Goal: Task Accomplishment & Management: Complete application form

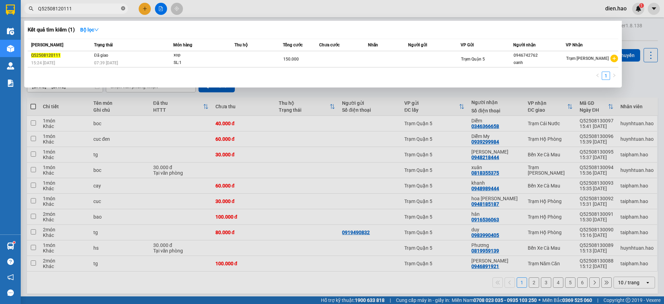
click at [125, 8] on icon "close-circle" at bounding box center [123, 8] width 4 height 4
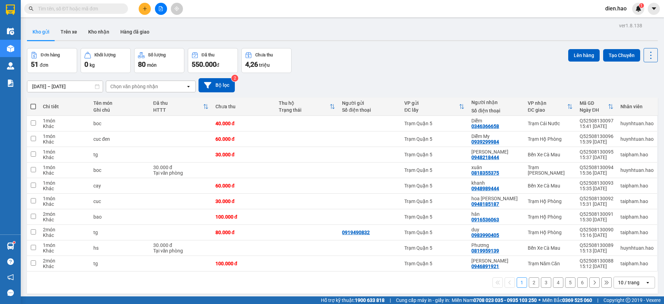
click at [114, 7] on input "text" at bounding box center [79, 9] width 82 height 8
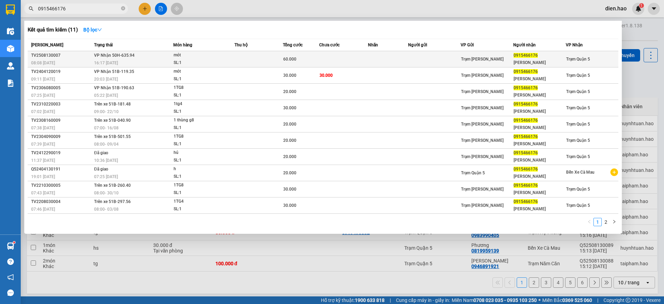
type input "0915466176"
click at [197, 57] on span "mót SL: 1" at bounding box center [204, 59] width 61 height 15
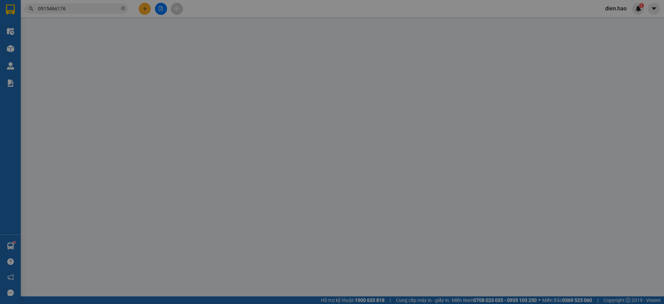
click at [197, 57] on div "Người gửi" at bounding box center [197, 58] width 95 height 8
click at [197, 64] on input "Người gửi" at bounding box center [197, 69] width 95 height 11
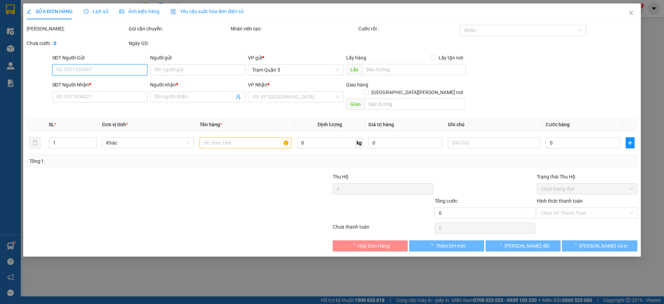
type input "0915466176"
type input "[PERSON_NAME]"
type input "60.000"
type input "0"
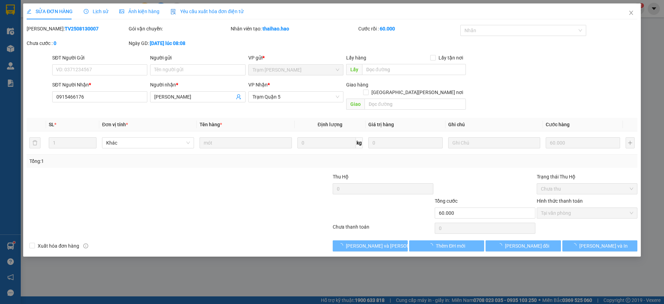
click at [135, 8] on div "Ảnh kiện hàng" at bounding box center [139, 12] width 40 height 8
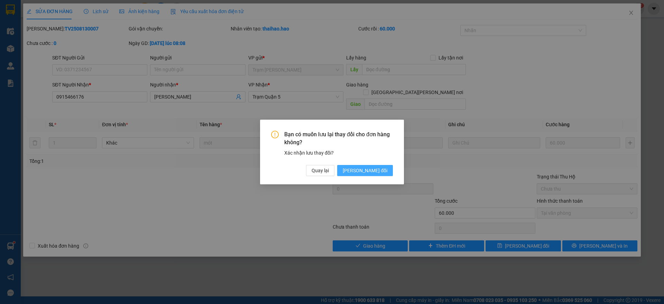
click at [376, 172] on span "[PERSON_NAME] đổi" at bounding box center [365, 171] width 45 height 8
click at [368, 165] on div "Bạn có muốn [PERSON_NAME] thay đổi [PERSON_NAME] hàng không? Xác [PERSON_NAME] …" at bounding box center [332, 153] width 122 height 45
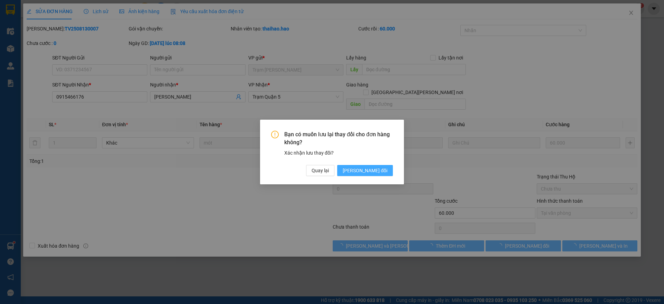
click at [377, 169] on div "Bạn có muốn [PERSON_NAME] thay đổi [PERSON_NAME] hàng không? Xác [PERSON_NAME] …" at bounding box center [332, 152] width 664 height 304
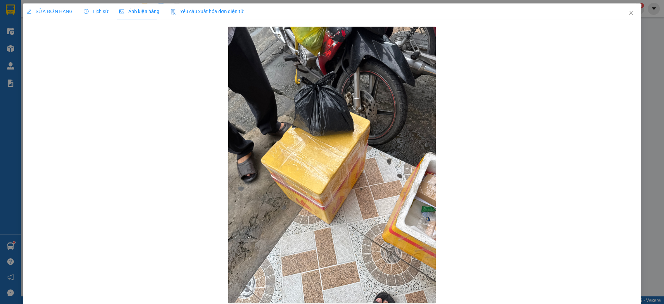
click at [71, 17] on div "SỬA ĐƠN HÀNG" at bounding box center [50, 11] width 46 height 16
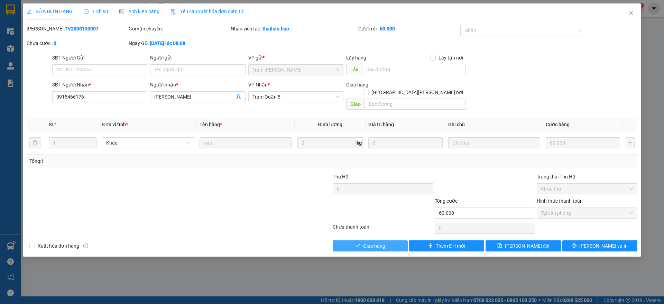
click at [379, 242] on span "Giao hàng" at bounding box center [374, 246] width 22 height 8
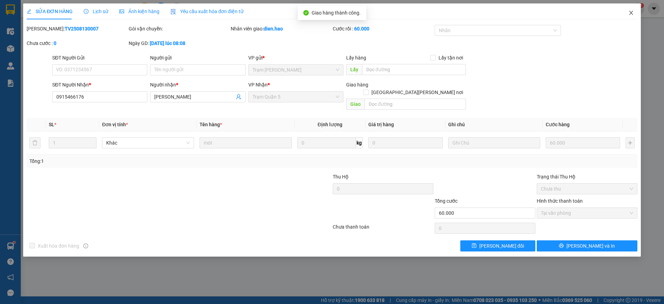
click at [634, 17] on span "Close" at bounding box center [631, 12] width 19 height 19
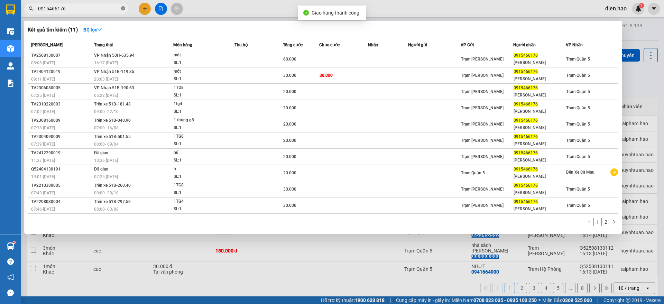
click at [123, 8] on icon "close-circle" at bounding box center [123, 8] width 4 height 4
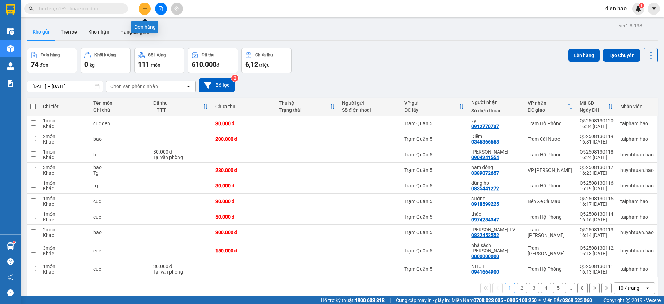
click at [142, 9] on button at bounding box center [145, 9] width 12 height 12
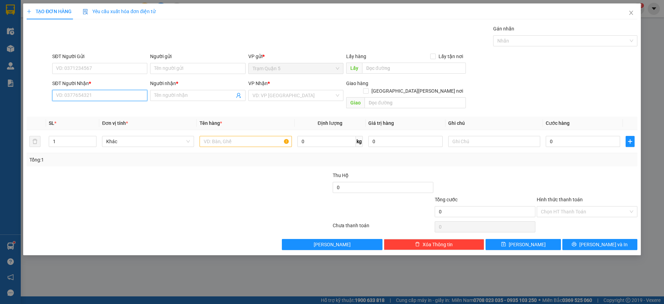
click at [108, 96] on input "SĐT Người Nhận *" at bounding box center [99, 95] width 95 height 11
type input "0779451653"
drag, startPoint x: 118, startPoint y: 106, endPoint x: 194, endPoint y: 121, distance: 77.9
click at [121, 107] on div "0779451653 - [PERSON_NAME]" at bounding box center [99, 110] width 87 height 8
type input "nhân"
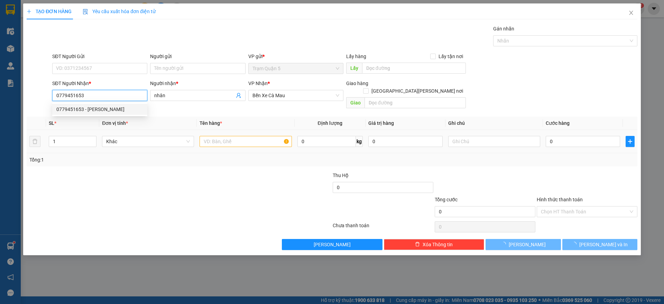
type input "30.000"
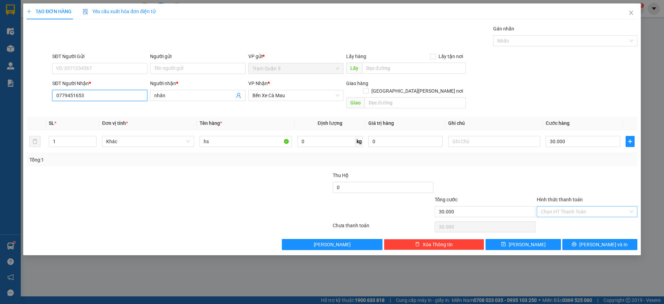
type input "0779451653"
drag, startPoint x: 550, startPoint y: 204, endPoint x: 551, endPoint y: 213, distance: 9.1
click at [551, 207] on input "Hình thức thanh toán" at bounding box center [585, 212] width 88 height 10
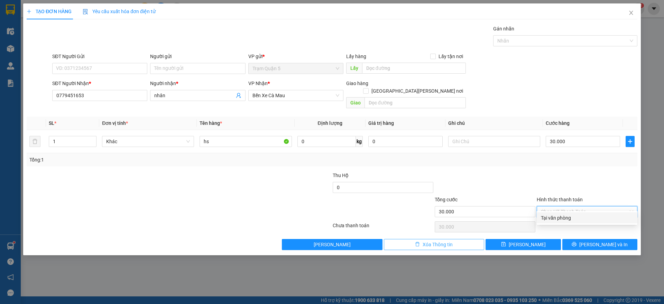
drag, startPoint x: 551, startPoint y: 217, endPoint x: 480, endPoint y: 236, distance: 74.2
click at [549, 218] on div "Tại văn phòng" at bounding box center [587, 218] width 92 height 8
type input "0"
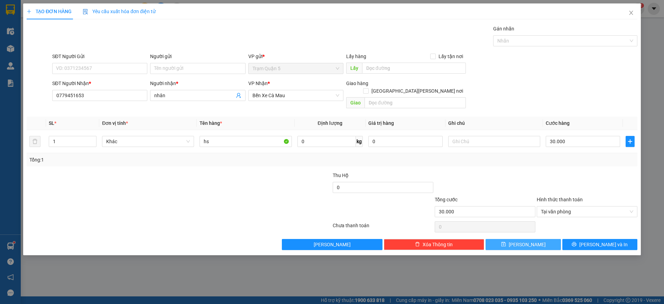
drag, startPoint x: 512, startPoint y: 235, endPoint x: 511, endPoint y: 225, distance: 9.4
click at [513, 239] on button "[PERSON_NAME]" at bounding box center [523, 244] width 75 height 11
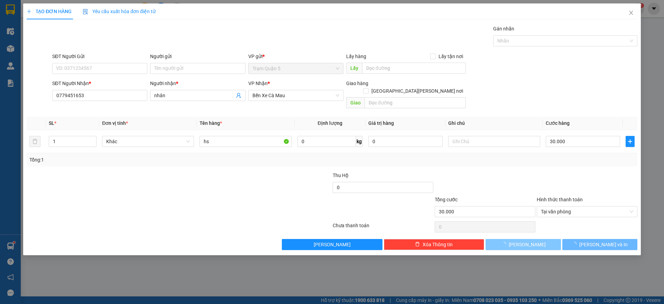
type input "0"
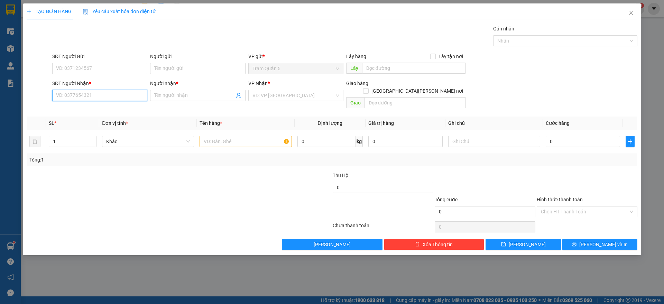
click at [110, 96] on input "SĐT Người Nhận *" at bounding box center [99, 95] width 95 height 11
type input "0948593959"
click at [114, 108] on div "0948593959 - [PERSON_NAME]" at bounding box center [99, 110] width 87 height 8
type input "duy"
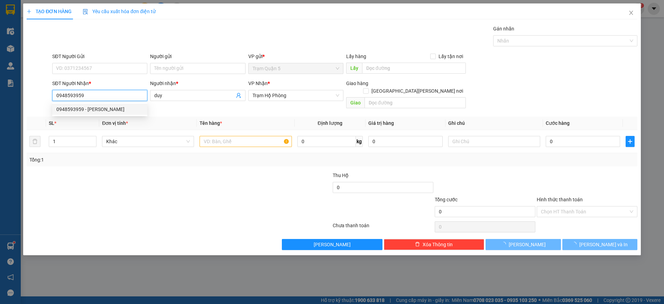
type input "120.000"
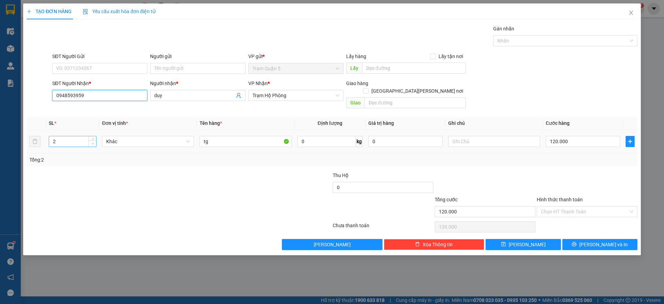
type input "0948593959"
type input "1"
click at [92, 143] on icon "down" at bounding box center [93, 144] width 2 height 2
click at [576, 136] on input "120.000" at bounding box center [583, 141] width 74 height 11
type input "0"
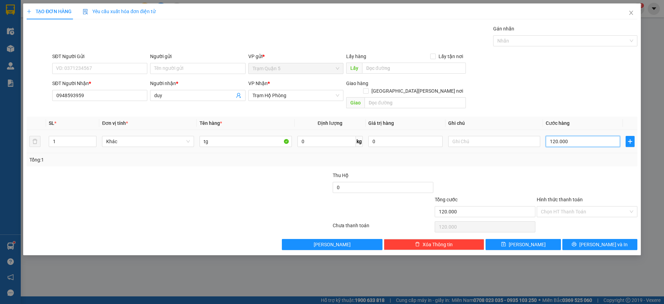
type input "0"
type input "4"
type input "004"
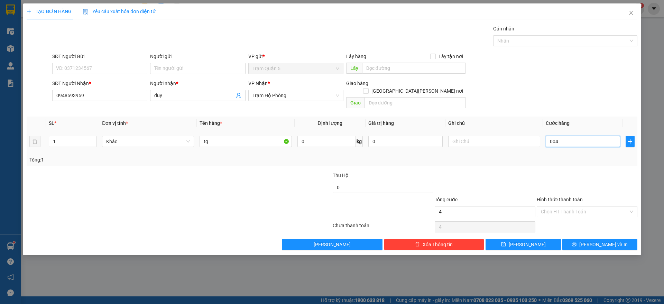
type input "40"
type input "0.040"
type input "40.000"
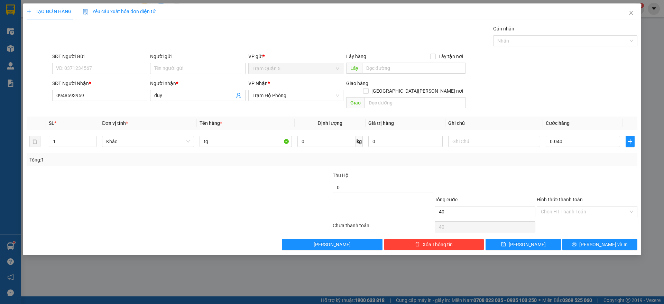
type input "40.000"
drag, startPoint x: 563, startPoint y: 164, endPoint x: 525, endPoint y: 209, distance: 59.2
click at [562, 172] on div at bounding box center [587, 184] width 102 height 24
click at [536, 239] on button "[PERSON_NAME]" at bounding box center [523, 244] width 75 height 11
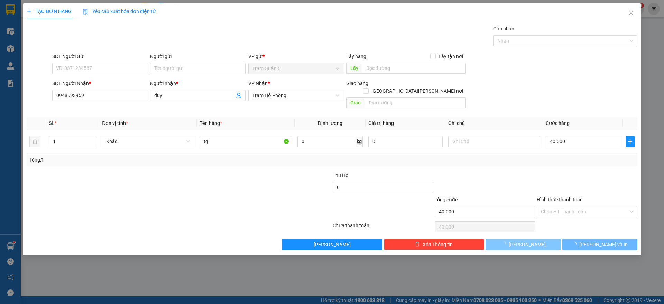
type input "0"
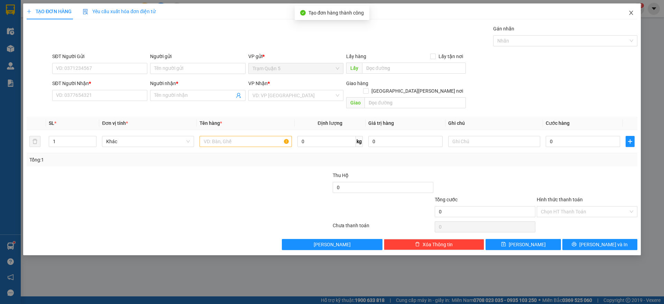
click at [633, 14] on icon "close" at bounding box center [632, 13] width 6 height 6
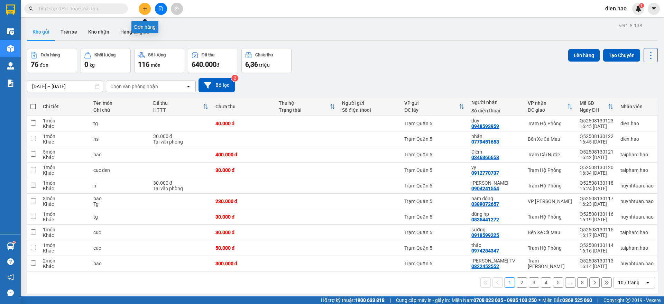
click at [141, 9] on button at bounding box center [145, 9] width 12 height 12
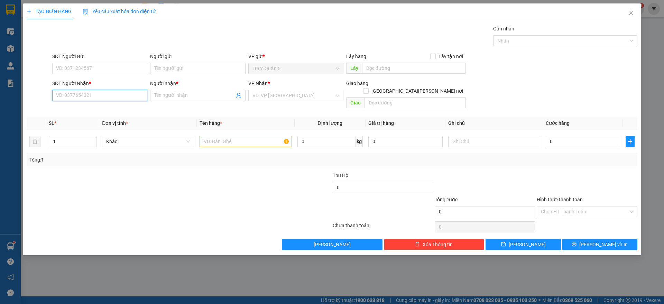
click at [116, 90] on input "SĐT Người Nhận *" at bounding box center [99, 95] width 95 height 11
click at [107, 111] on div "0945133337 - shop vân" at bounding box center [99, 110] width 87 height 8
type input "0945133337"
type input "shop vân"
type input "50.000"
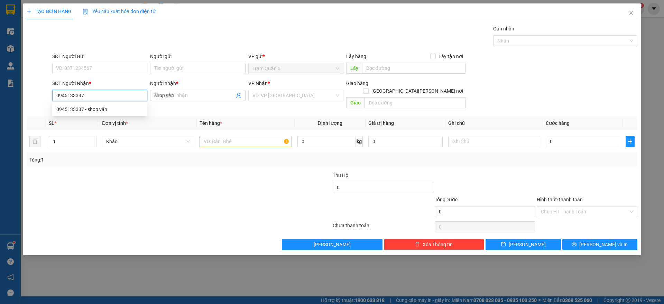
type input "50.000"
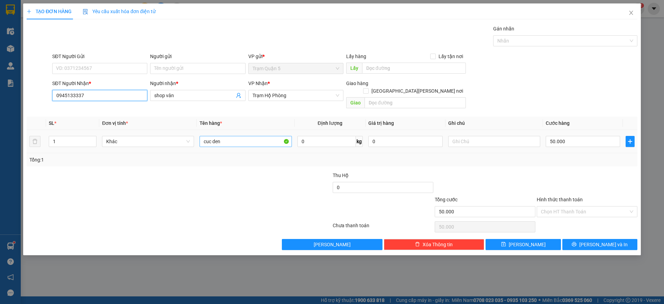
type input "0945133337"
click at [255, 136] on input "cuc den" at bounding box center [246, 141] width 92 height 11
type input "c"
type input "bao"
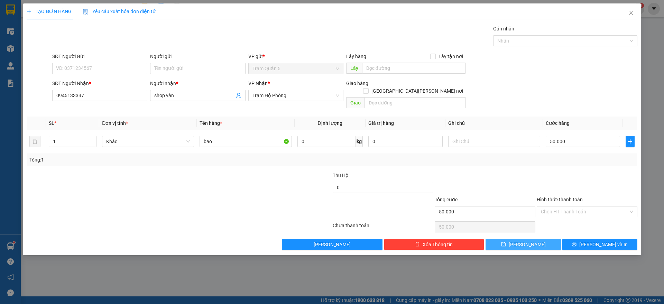
drag, startPoint x: 529, startPoint y: 240, endPoint x: 533, endPoint y: 233, distance: 7.8
click at [530, 241] on span "[PERSON_NAME]" at bounding box center [527, 245] width 37 height 8
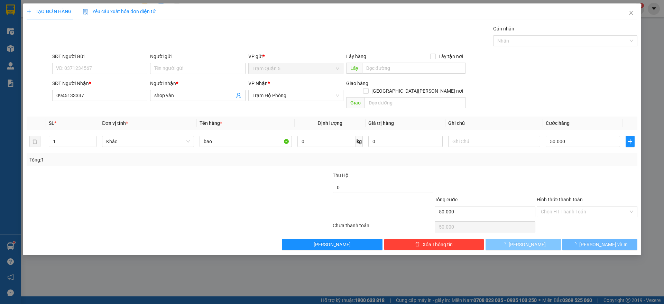
type input "0"
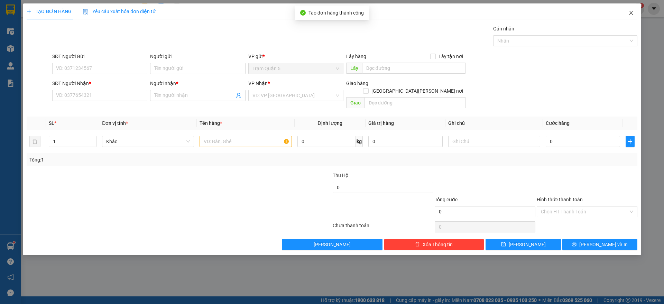
click at [628, 17] on span "Close" at bounding box center [631, 12] width 19 height 19
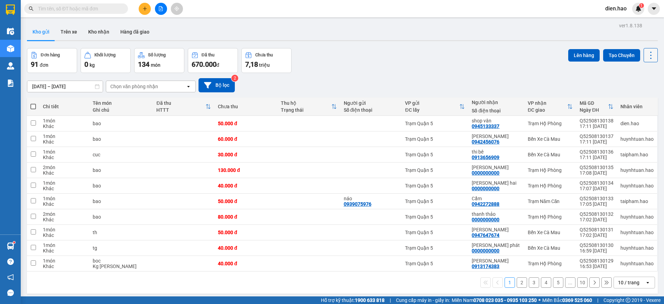
click at [651, 57] on icon at bounding box center [651, 55] width 1 height 7
click at [637, 97] on span "Làm mới" at bounding box center [634, 99] width 19 height 7
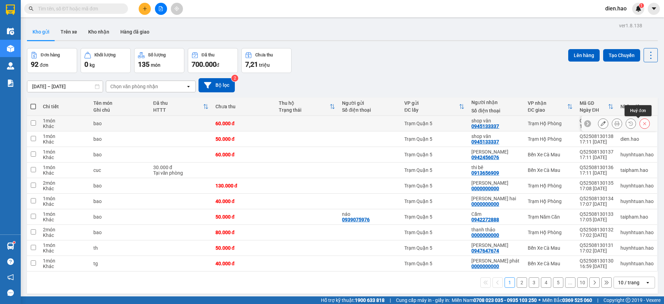
click at [643, 124] on icon at bounding box center [645, 123] width 5 height 5
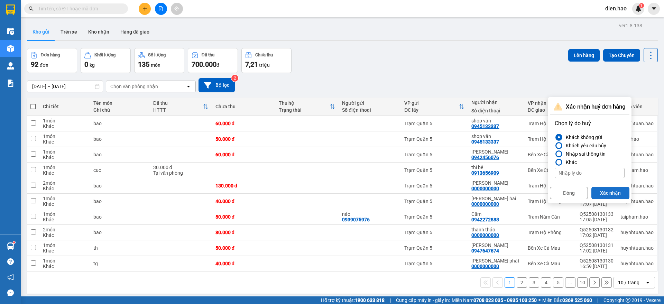
click at [622, 189] on button "Xác nhận" at bounding box center [611, 193] width 38 height 12
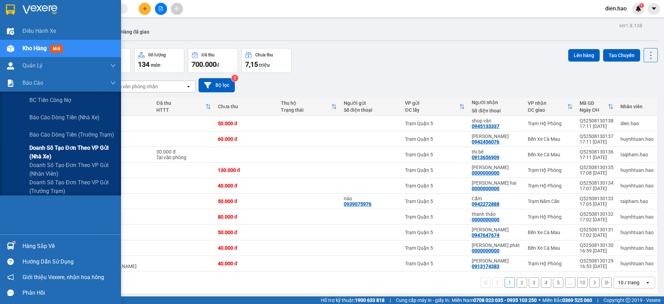
click at [83, 146] on span "Doanh số tạo đơn theo VP gửi (nhà xe)" at bounding box center [72, 152] width 87 height 17
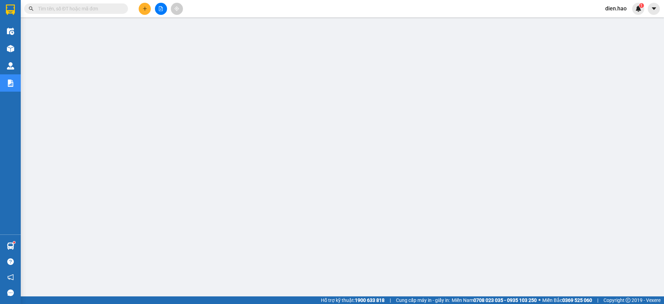
paste input "Q52508110181"
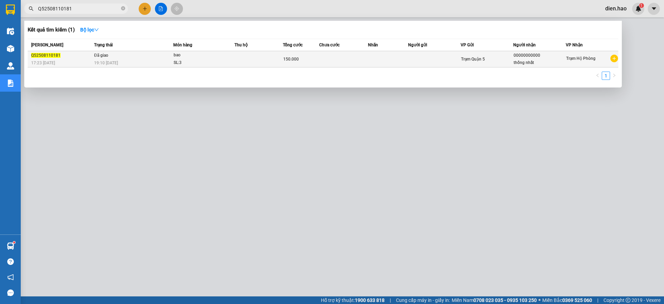
type input "Q52508110181"
click at [257, 58] on td at bounding box center [259, 59] width 48 height 16
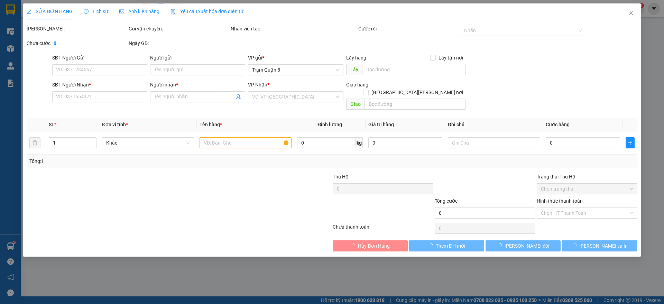
type input "00000000000"
type input "thống nhất"
type input "150.000"
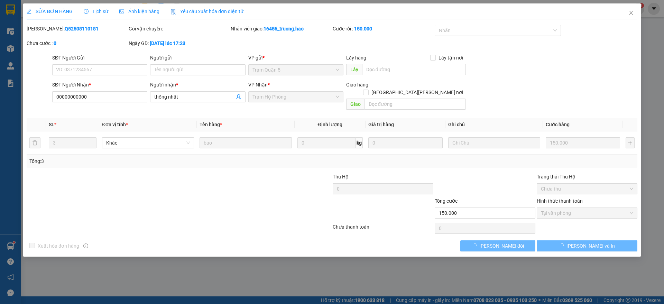
click at [138, 13] on span "Ảnh kiện hàng" at bounding box center [139, 12] width 40 height 6
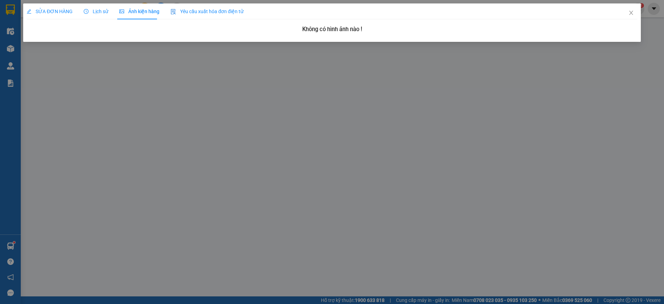
click at [96, 13] on span "Lịch sử" at bounding box center [96, 12] width 25 height 6
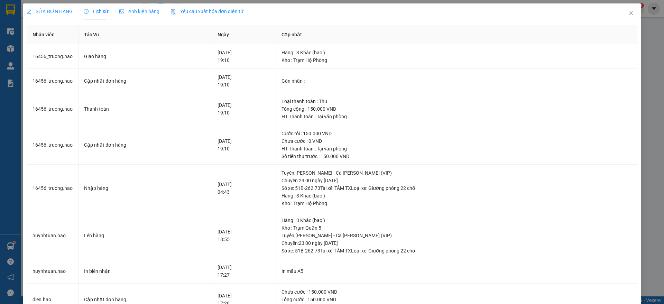
drag, startPoint x: 60, startPoint y: 11, endPoint x: 313, endPoint y: 13, distance: 253.3
click at [60, 11] on span "SỬA ĐƠN HÀNG" at bounding box center [50, 12] width 46 height 6
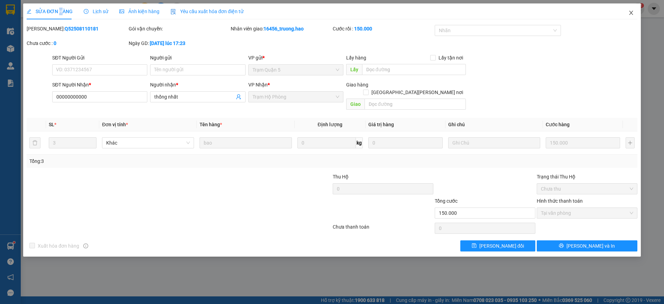
click at [635, 17] on span "Close" at bounding box center [631, 12] width 19 height 19
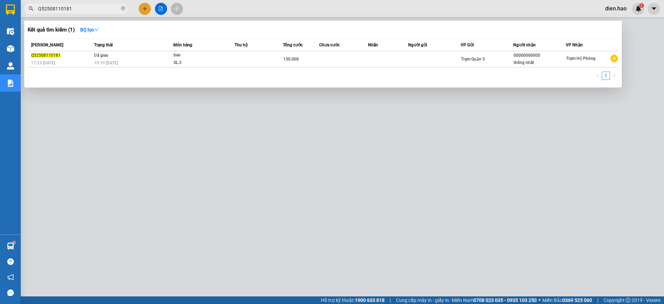
click at [94, 7] on input "Q52508110181" at bounding box center [79, 9] width 82 height 8
click at [81, 8] on input "Q52508110181" at bounding box center [79, 9] width 82 height 8
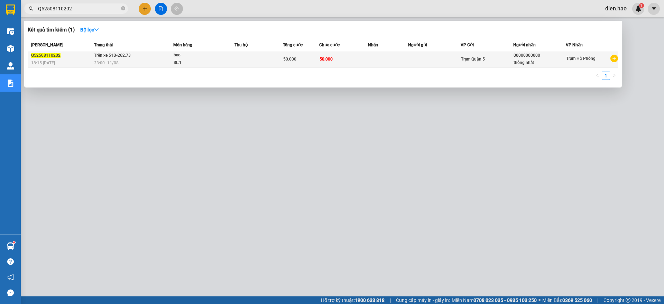
type input "Q52508110202"
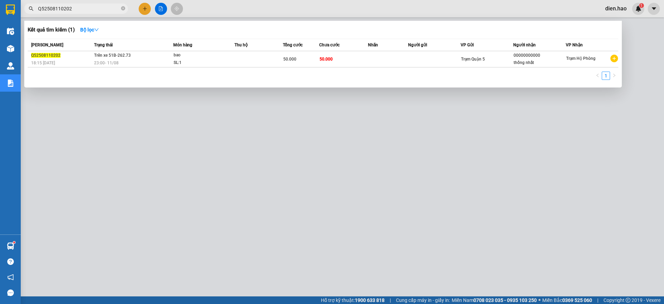
click at [314, 58] on div "50.000" at bounding box center [301, 59] width 36 height 8
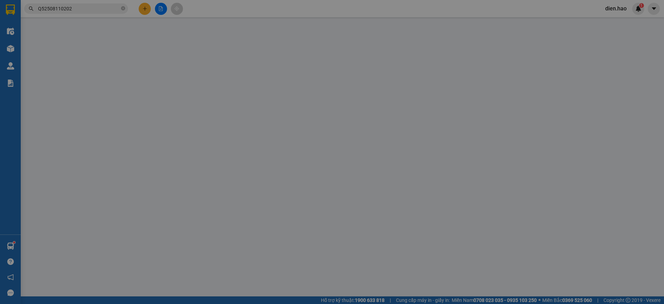
type input "00000000000"
type input "thống nhất"
type input "50.000"
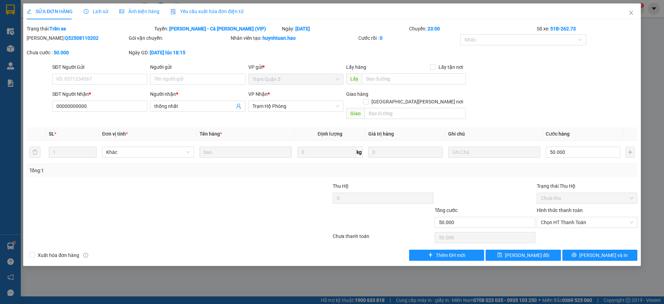
click at [145, 17] on div "Ảnh kiện hàng" at bounding box center [139, 11] width 40 height 16
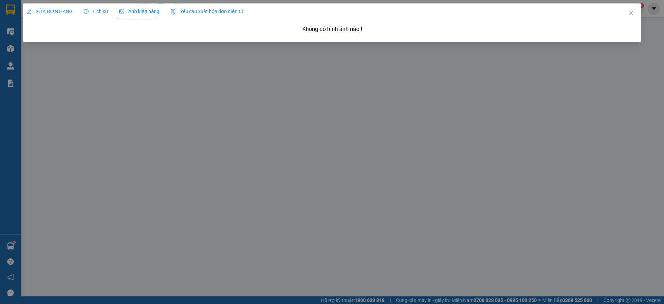
click at [93, 16] on div "Lịch sử" at bounding box center [96, 11] width 25 height 16
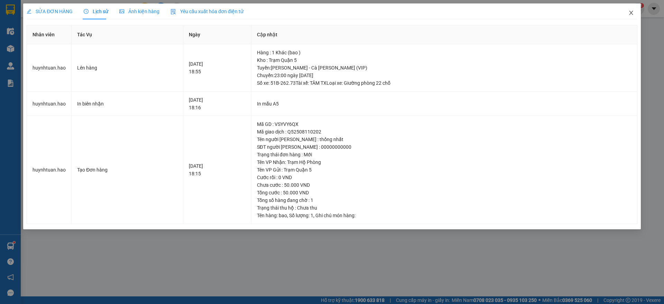
click at [630, 13] on icon "close" at bounding box center [632, 13] width 6 height 6
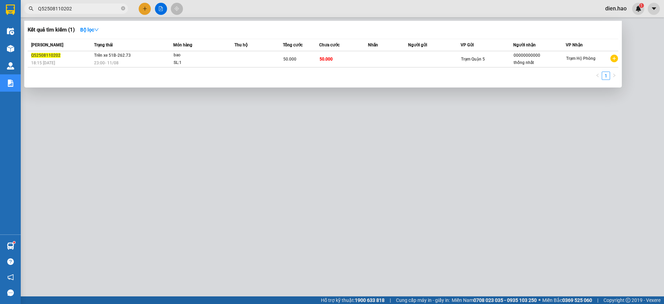
click at [110, 9] on input "Q52508110202" at bounding box center [79, 9] width 82 height 8
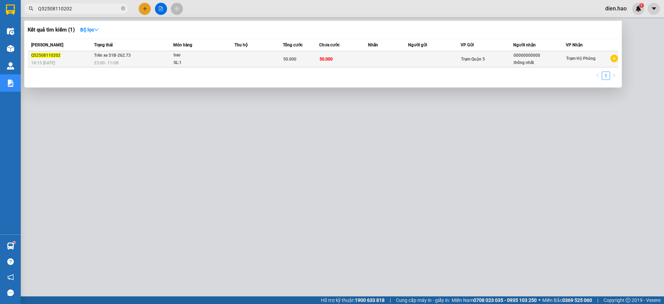
click at [187, 52] on div "bao" at bounding box center [200, 56] width 52 height 8
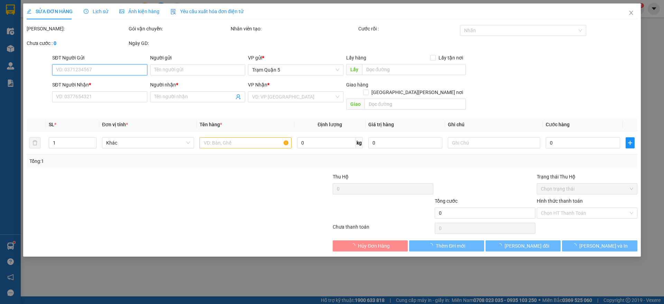
type input "00000000000"
type input "thống nhất"
type input "50.000"
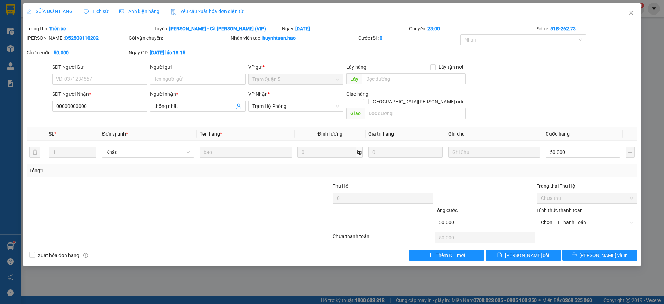
click at [142, 13] on span "Ảnh kiện hàng" at bounding box center [139, 12] width 40 height 6
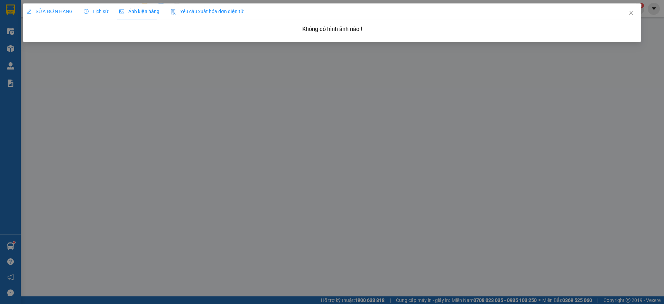
click at [92, 10] on span "Lịch sử" at bounding box center [96, 12] width 25 height 6
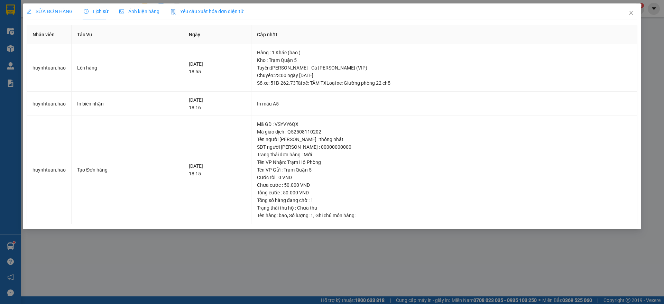
drag, startPoint x: 419, startPoint y: 246, endPoint x: 424, endPoint y: 249, distance: 5.6
click at [419, 246] on div "SỬA ĐƠN HÀNG Lịch sử [PERSON_NAME] hàng Yêu cầu xuất [PERSON_NAME] điện tử Tota…" at bounding box center [332, 152] width 664 height 304
click at [631, 20] on span "Close" at bounding box center [631, 12] width 19 height 19
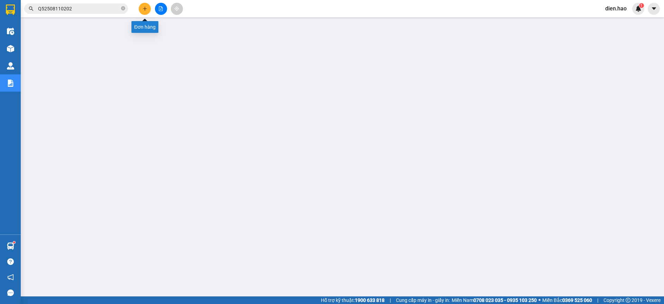
click at [146, 11] on icon "plus" at bounding box center [145, 8] width 5 height 5
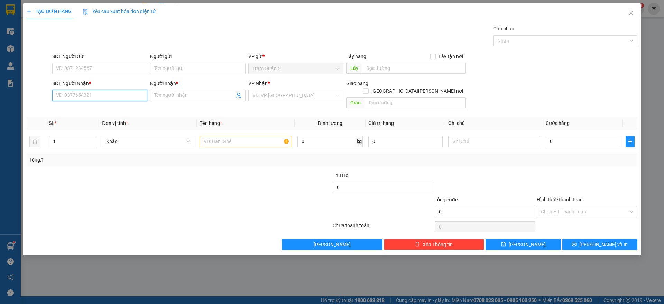
click at [98, 98] on input "SĐT Người Nhận *" at bounding box center [99, 95] width 95 height 11
click at [629, 11] on icon "close" at bounding box center [632, 13] width 6 height 6
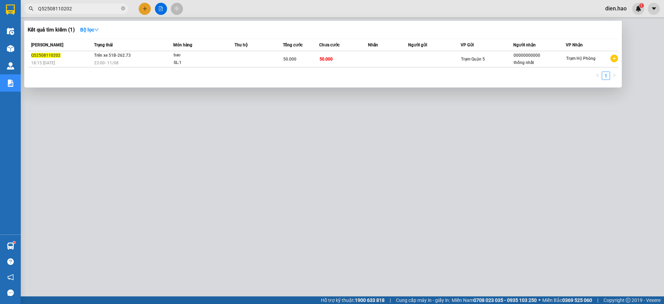
click at [125, 8] on span "Q52508110202" at bounding box center [76, 8] width 104 height 10
drag, startPoint x: 125, startPoint y: 8, endPoint x: 121, endPoint y: 9, distance: 3.9
click at [123, 9] on icon "close-circle" at bounding box center [123, 8] width 4 height 4
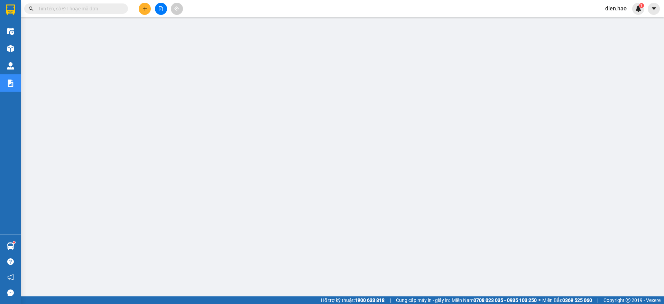
click at [109, 9] on input "text" at bounding box center [79, 9] width 82 height 8
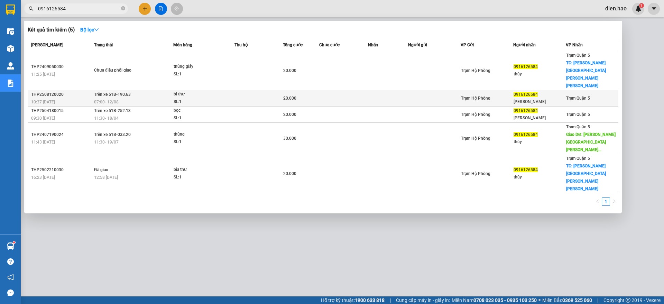
type input "0916126584"
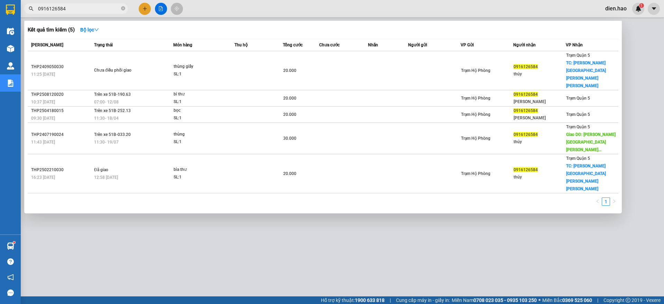
click at [350, 90] on td at bounding box center [343, 98] width 48 height 16
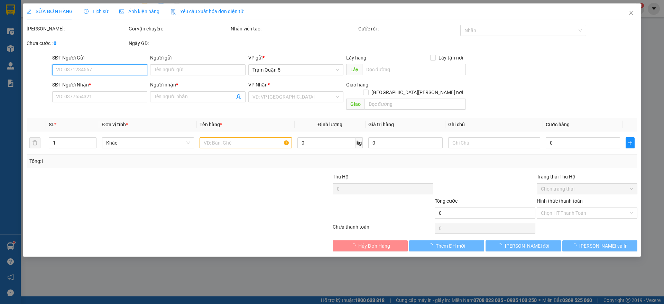
type input "0916126584"
type input "[PERSON_NAME]"
type input "20.000"
type input "0"
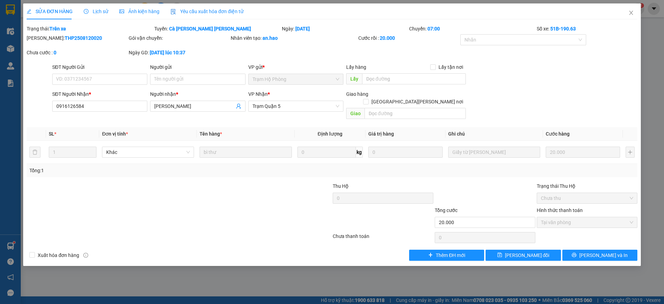
click at [96, 9] on span "Lịch sử" at bounding box center [96, 12] width 25 height 6
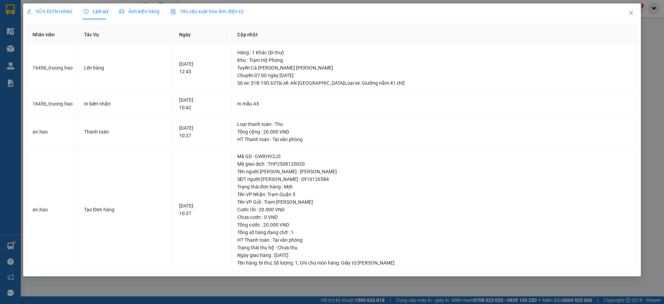
click at [120, 12] on icon "picture" at bounding box center [121, 11] width 5 height 5
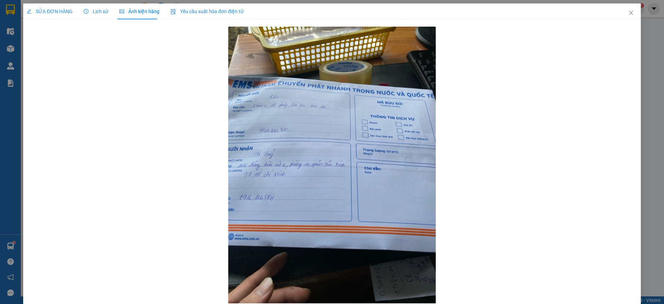
click at [94, 7] on div "Lịch sử" at bounding box center [96, 11] width 25 height 16
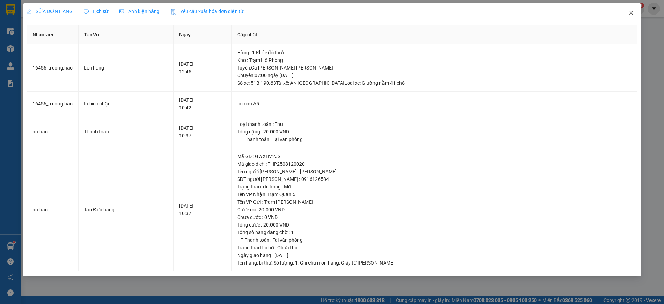
click at [635, 19] on span "Close" at bounding box center [631, 12] width 19 height 19
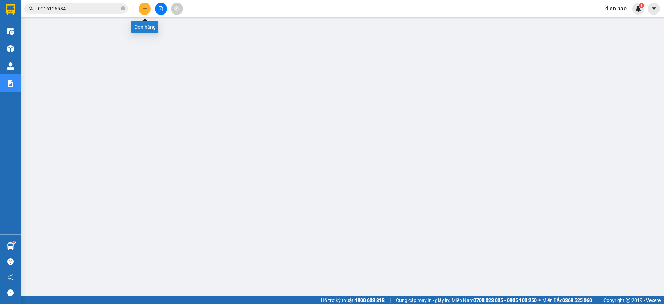
click at [139, 9] on button at bounding box center [145, 9] width 12 height 12
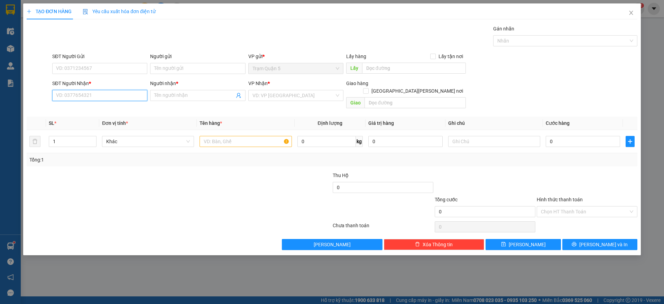
click at [112, 93] on input "SĐT Người Nhận *" at bounding box center [99, 95] width 95 height 11
click at [112, 94] on input "SĐT Người Nhận *" at bounding box center [99, 95] width 95 height 11
click at [109, 108] on div "0932039002 - tada" at bounding box center [102, 110] width 92 height 8
type input "0932039002"
type input "tada"
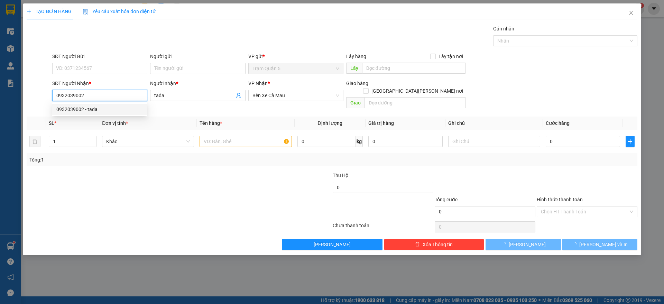
type input "40.000"
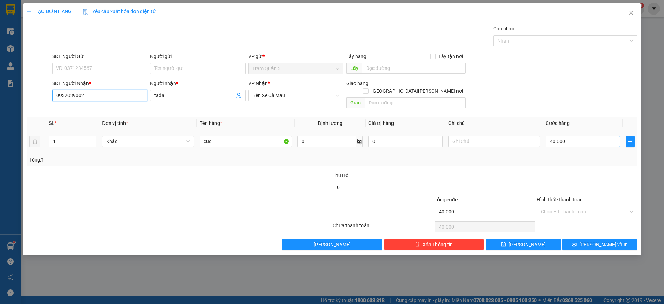
type input "0932039002"
click at [585, 136] on input "40.000" at bounding box center [583, 141] width 74 height 11
type input "0"
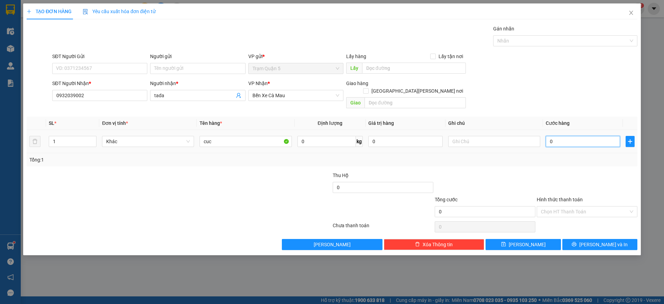
type input "6"
type input "006"
type input "60"
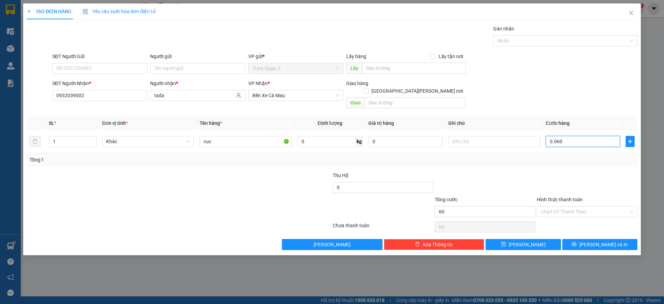
type input "0.060"
type input "60.000"
click at [572, 156] on div "Tổng: 1" at bounding box center [332, 160] width 606 height 8
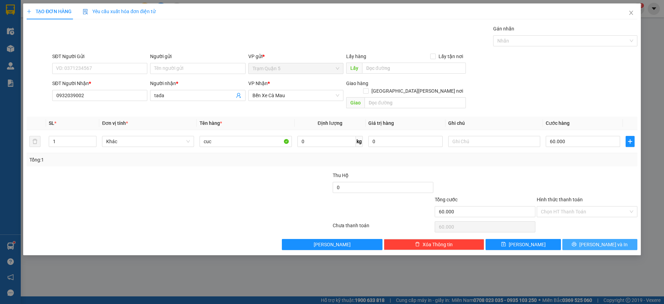
click at [588, 239] on button "[PERSON_NAME] và In" at bounding box center [600, 244] width 75 height 11
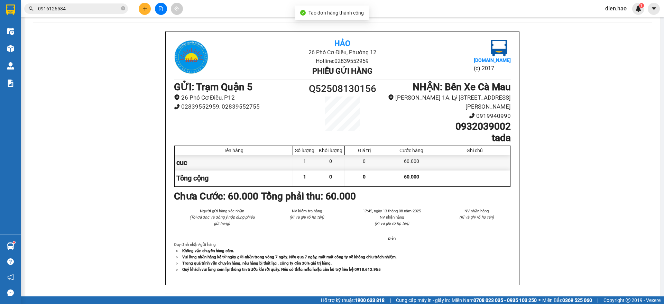
scroll to position [43, 0]
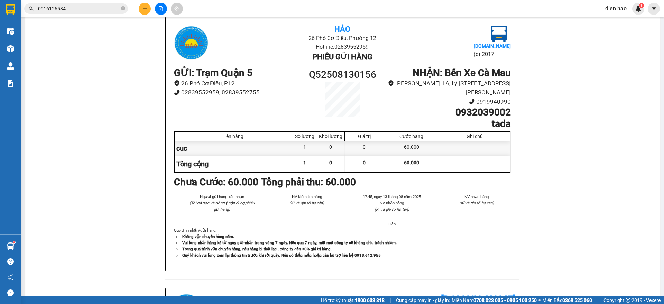
click at [145, 10] on icon "plus" at bounding box center [145, 8] width 5 height 5
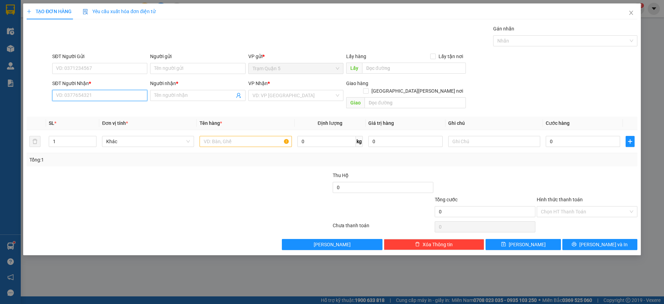
click at [88, 96] on input "SĐT Người Nhận *" at bounding box center [99, 95] width 95 height 11
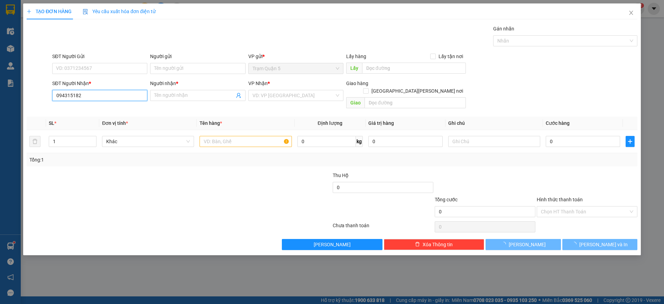
type input "0943151828"
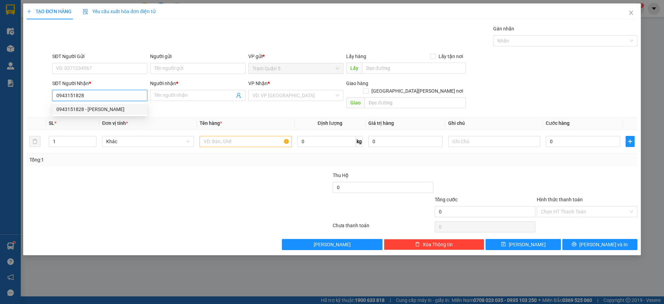
click at [94, 108] on div "0943151828 - [PERSON_NAME]" at bounding box center [99, 110] width 87 height 8
type input "[PERSON_NAME]"
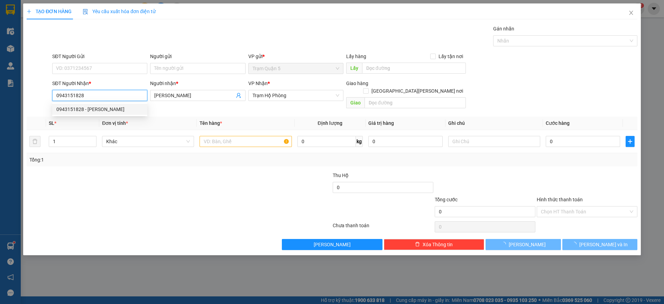
type input "40.000"
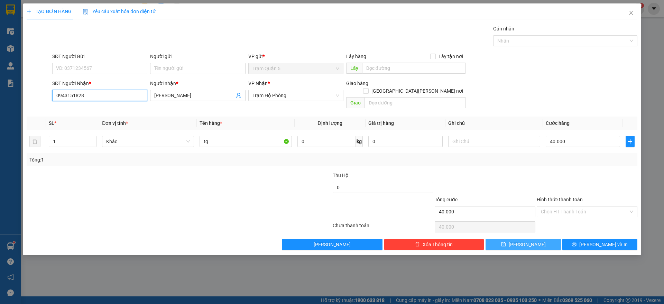
type input "0943151828"
drag, startPoint x: 507, startPoint y: 237, endPoint x: 662, endPoint y: 112, distance: 199.1
click at [508, 239] on button "[PERSON_NAME]" at bounding box center [523, 244] width 75 height 11
type input "0"
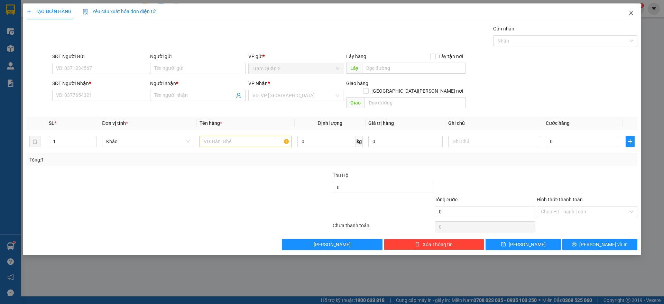
click at [632, 14] on icon "close" at bounding box center [632, 13] width 4 height 4
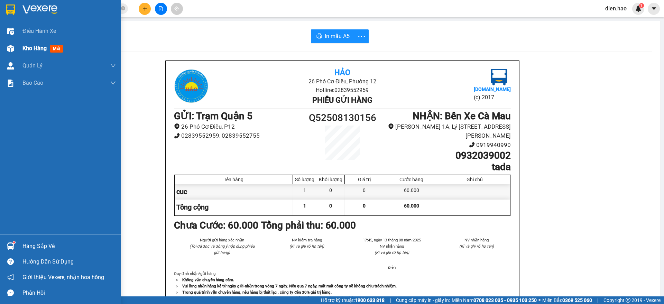
click at [23, 47] on span "Kho hàng" at bounding box center [34, 48] width 24 height 7
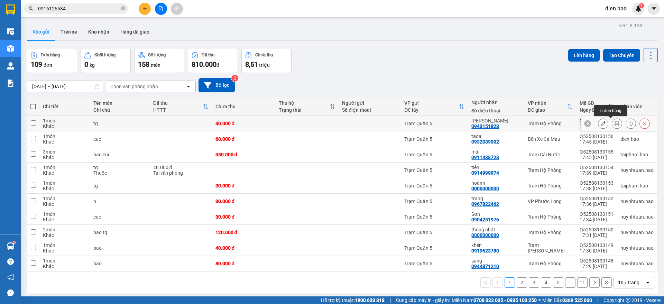
click at [615, 123] on icon at bounding box center [617, 123] width 5 height 5
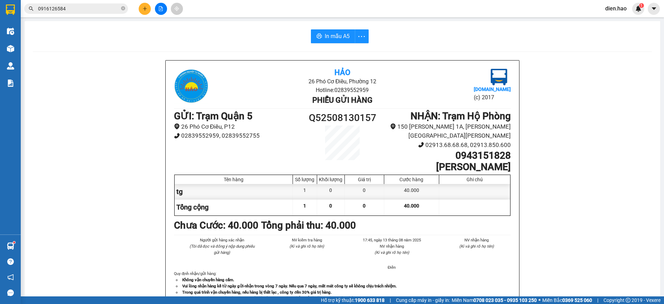
click at [122, 8] on icon "close-circle" at bounding box center [123, 8] width 4 height 4
click at [110, 8] on input "text" at bounding box center [79, 9] width 82 height 8
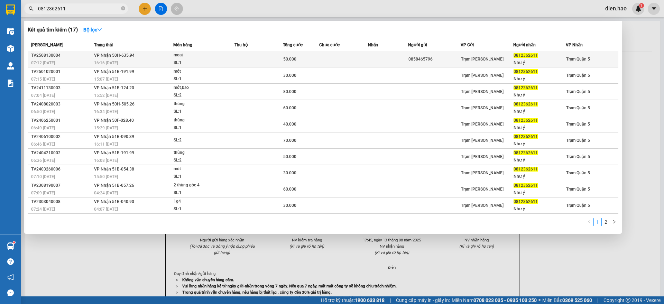
type input "0812362611"
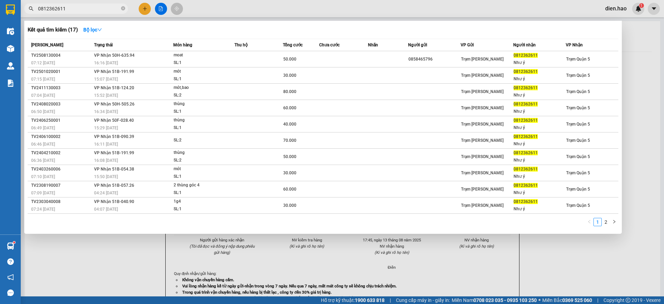
click at [199, 54] on div "moat" at bounding box center [200, 56] width 52 height 8
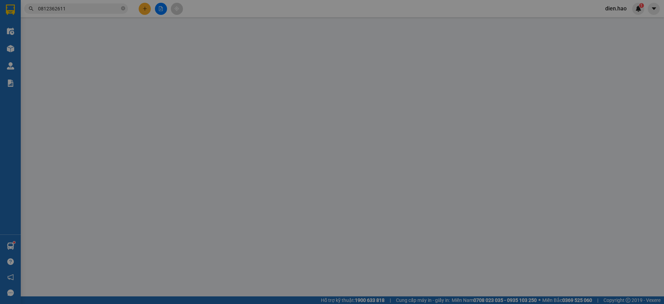
type input "0858465796"
type input "0812362611"
type input "Như ý"
type input "50.000"
type input "0"
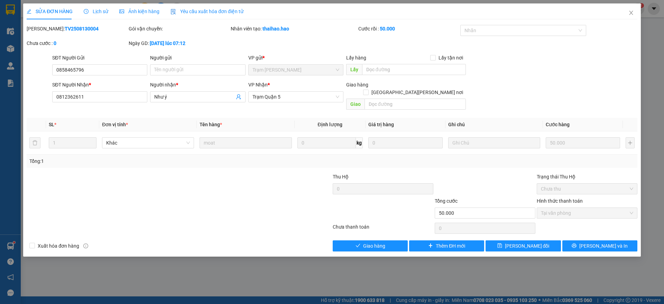
click at [95, 10] on span "Lịch sử" at bounding box center [96, 12] width 25 height 6
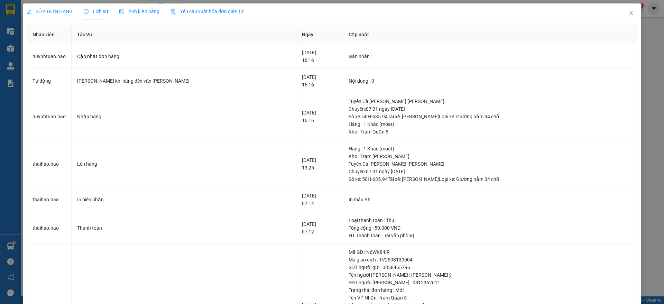
click at [127, 12] on span "Ảnh kiện hàng" at bounding box center [139, 12] width 40 height 6
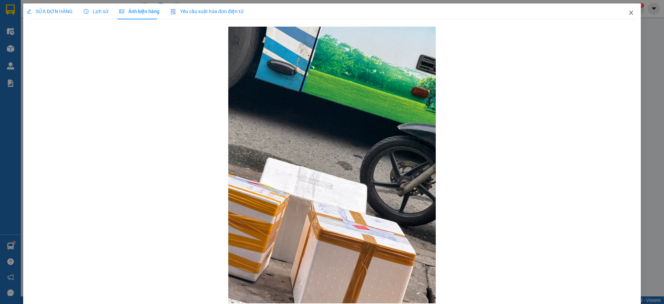
drag, startPoint x: 627, startPoint y: 16, endPoint x: 227, endPoint y: 16, distance: 400.4
click at [627, 16] on span "Close" at bounding box center [631, 12] width 19 height 19
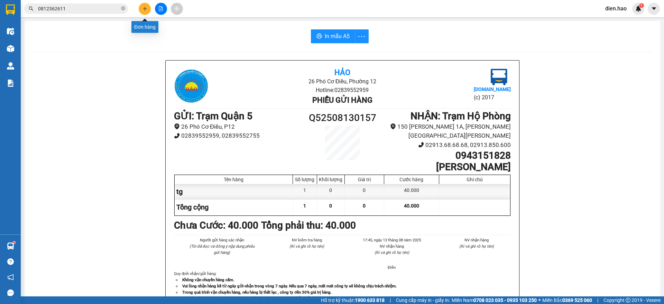
click at [145, 9] on icon "plus" at bounding box center [145, 8] width 5 height 5
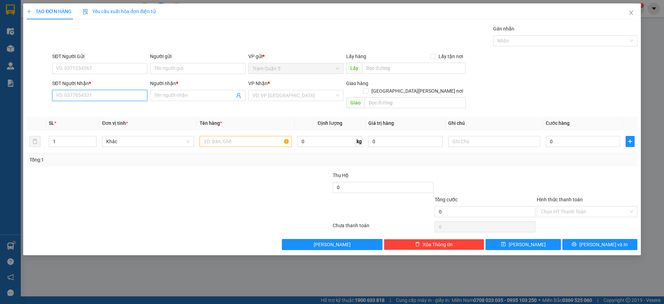
click at [117, 92] on input "SĐT Người Nhận *" at bounding box center [99, 95] width 95 height 11
click at [625, 12] on span "Close" at bounding box center [631, 12] width 19 height 19
